Goal: Check status

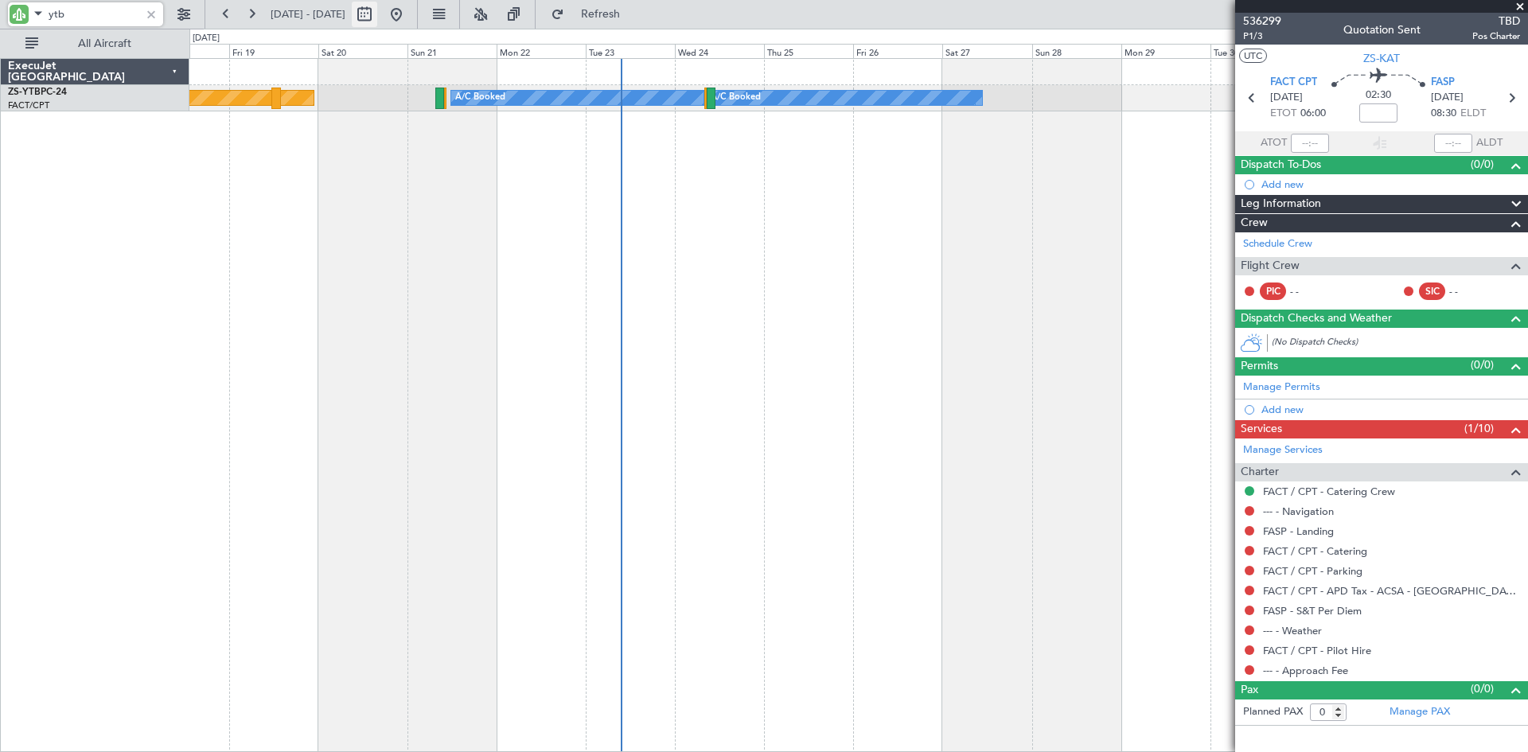
type input "ytb"
click at [377, 19] on button at bounding box center [364, 14] width 25 height 25
select select "9"
select select "2025"
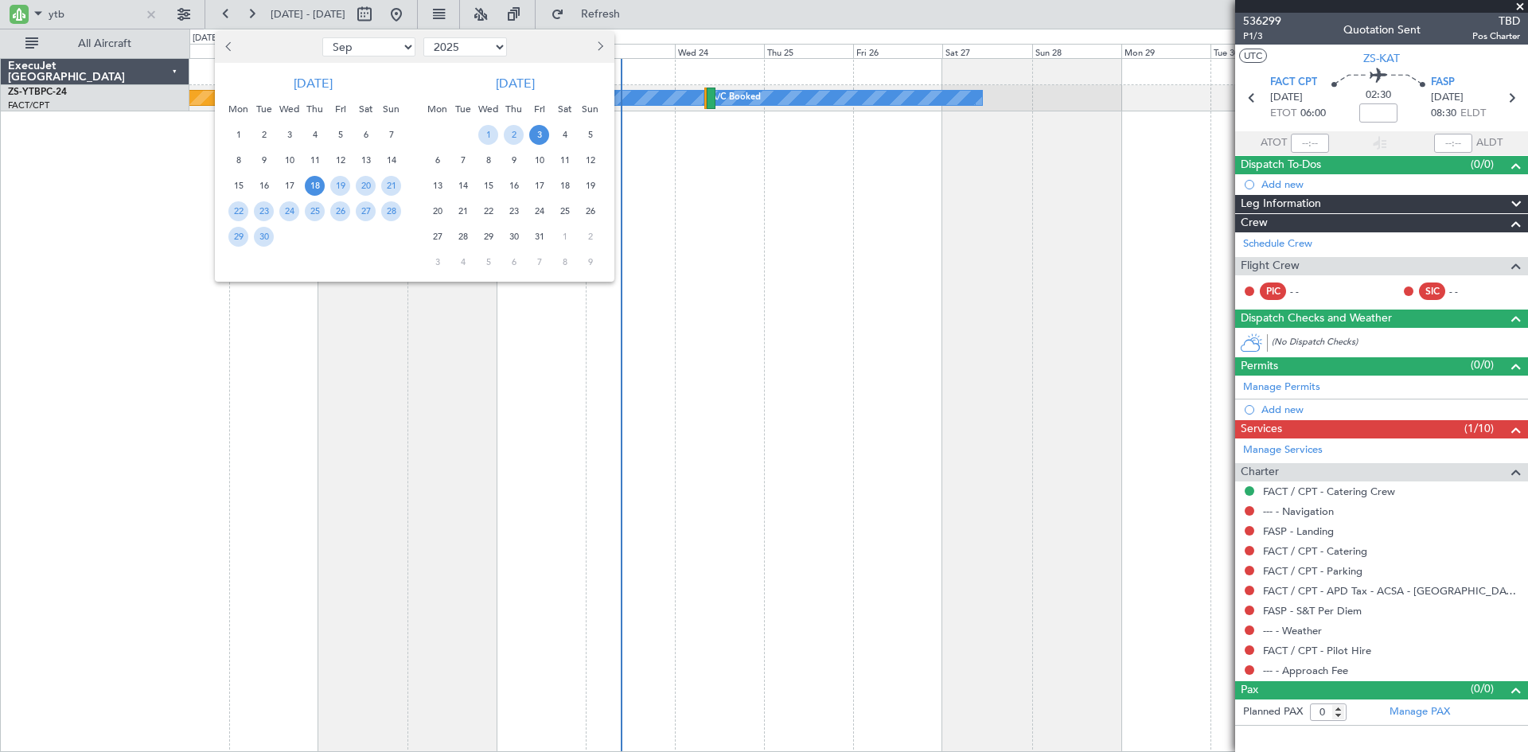
click at [603, 50] on button "Next month" at bounding box center [600, 46] width 18 height 25
click at [603, 49] on button "Next month" at bounding box center [600, 46] width 18 height 25
click at [564, 130] on span "3" at bounding box center [565, 135] width 20 height 20
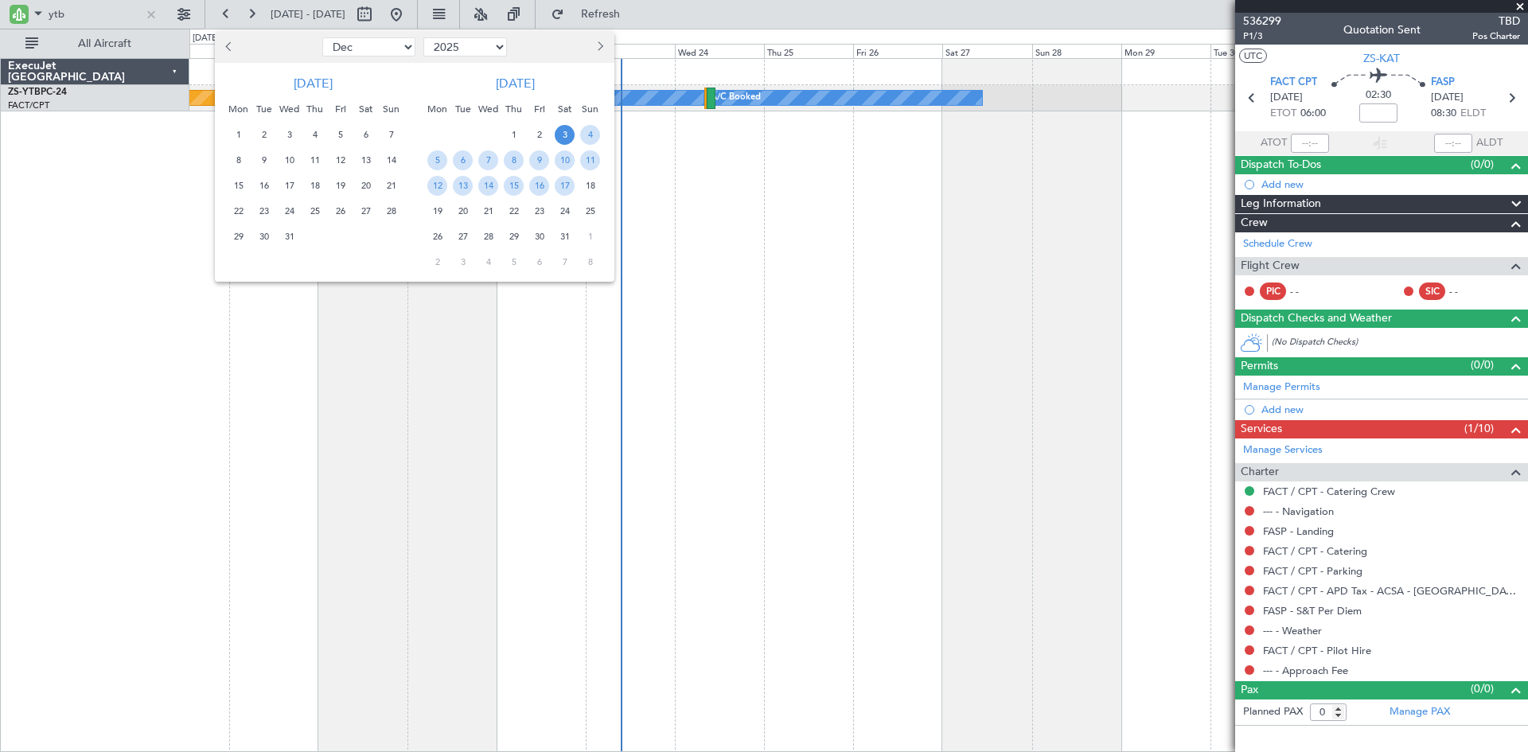
click at [564, 131] on span "3" at bounding box center [565, 135] width 20 height 20
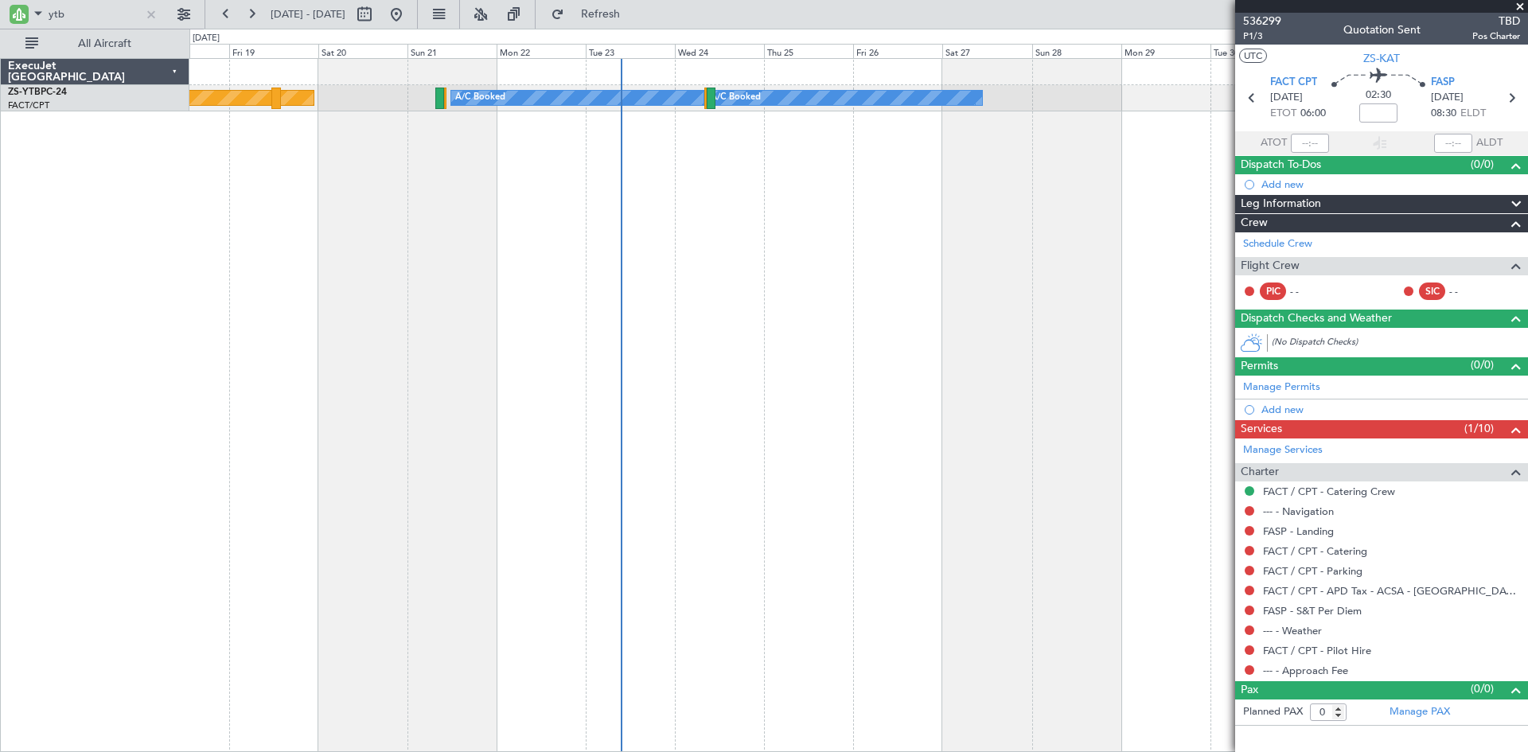
select select "1"
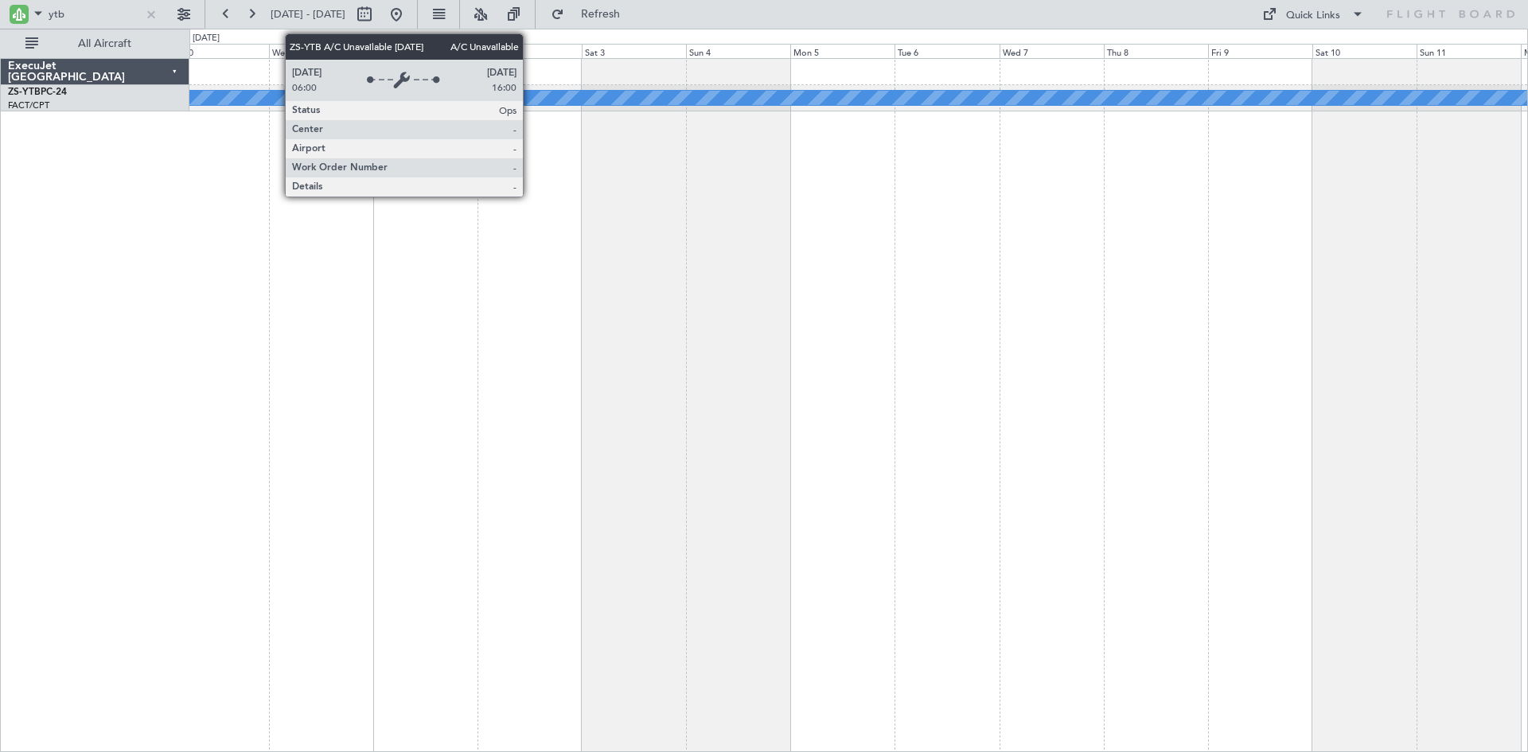
click at [530, 97] on div "A/C Unavailable" at bounding box center [429, 98] width 3155 height 14
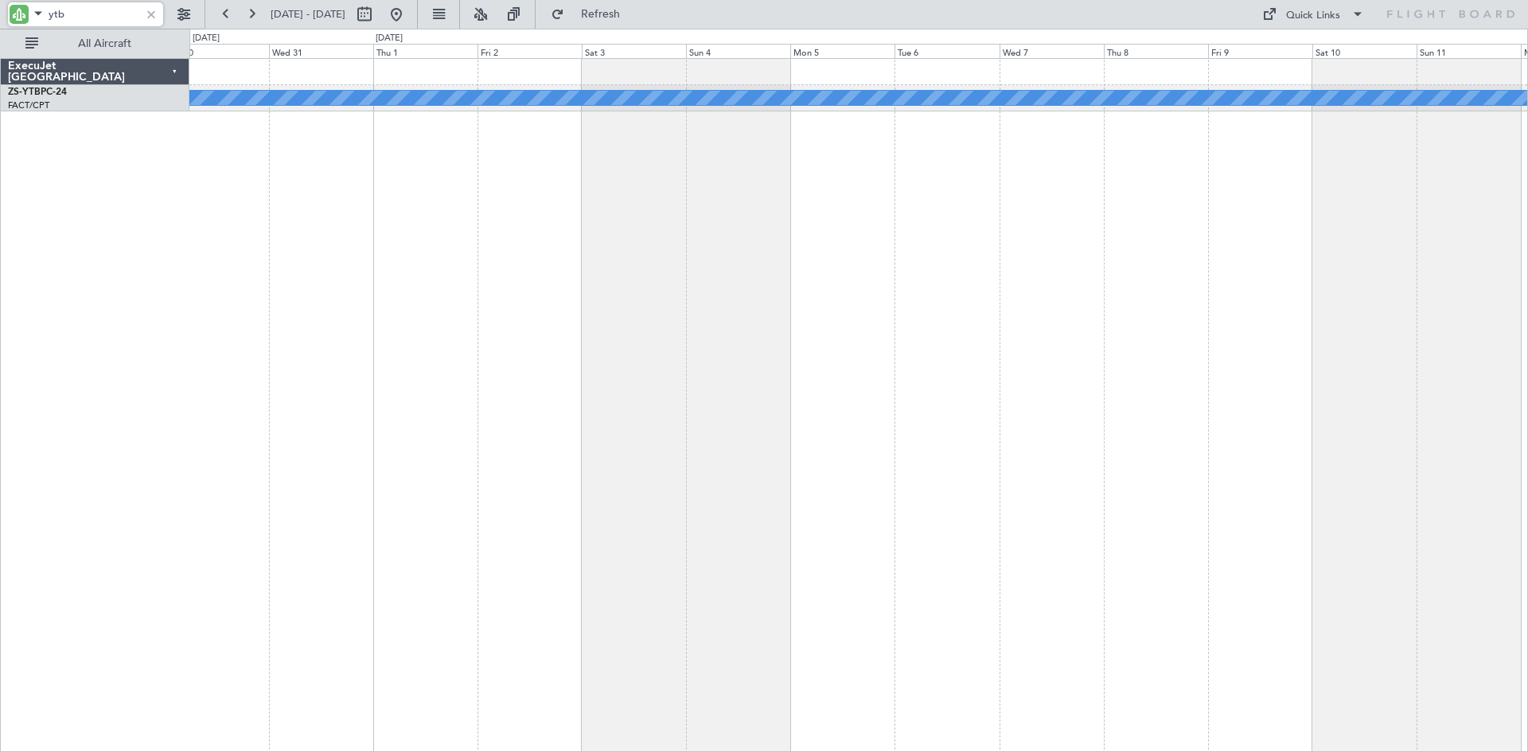
click at [88, 22] on input "ytb" at bounding box center [95, 14] width 92 height 24
type input "y"
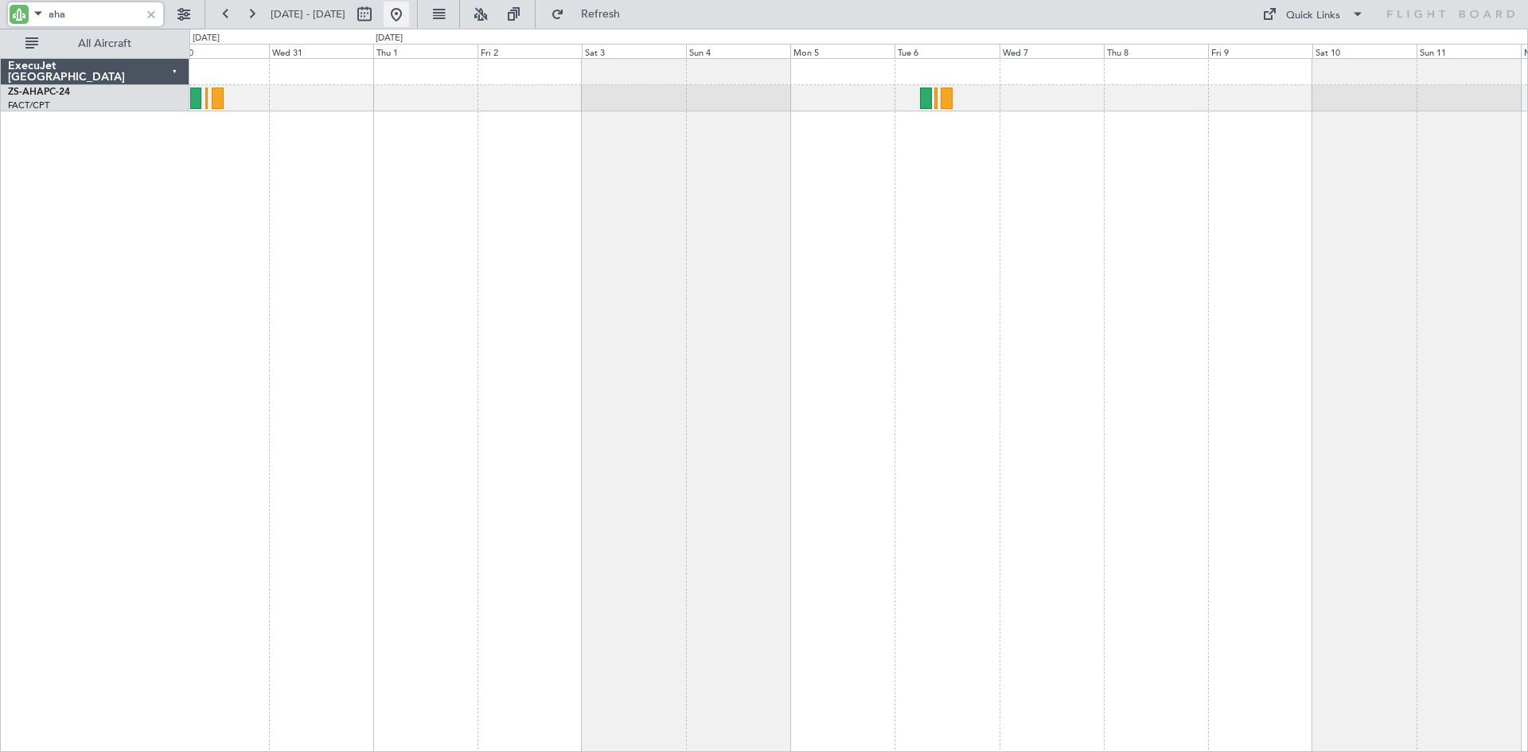
type input "aha"
drag, startPoint x: 88, startPoint y: 13, endPoint x: 7, endPoint y: 16, distance: 80.5
click at [7, 16] on div "aha" at bounding box center [102, 14] width 205 height 29
